Goal: Find specific page/section: Find specific page/section

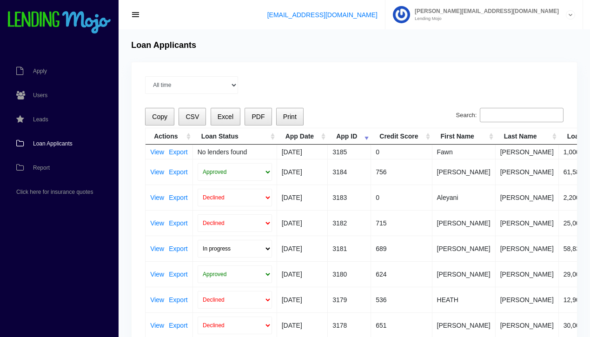
click at [53, 141] on span "Loan Applicants" at bounding box center [53, 144] width 40 height 6
click at [54, 142] on span "Loan Applicants" at bounding box center [53, 144] width 40 height 6
